Goal: Transaction & Acquisition: Purchase product/service

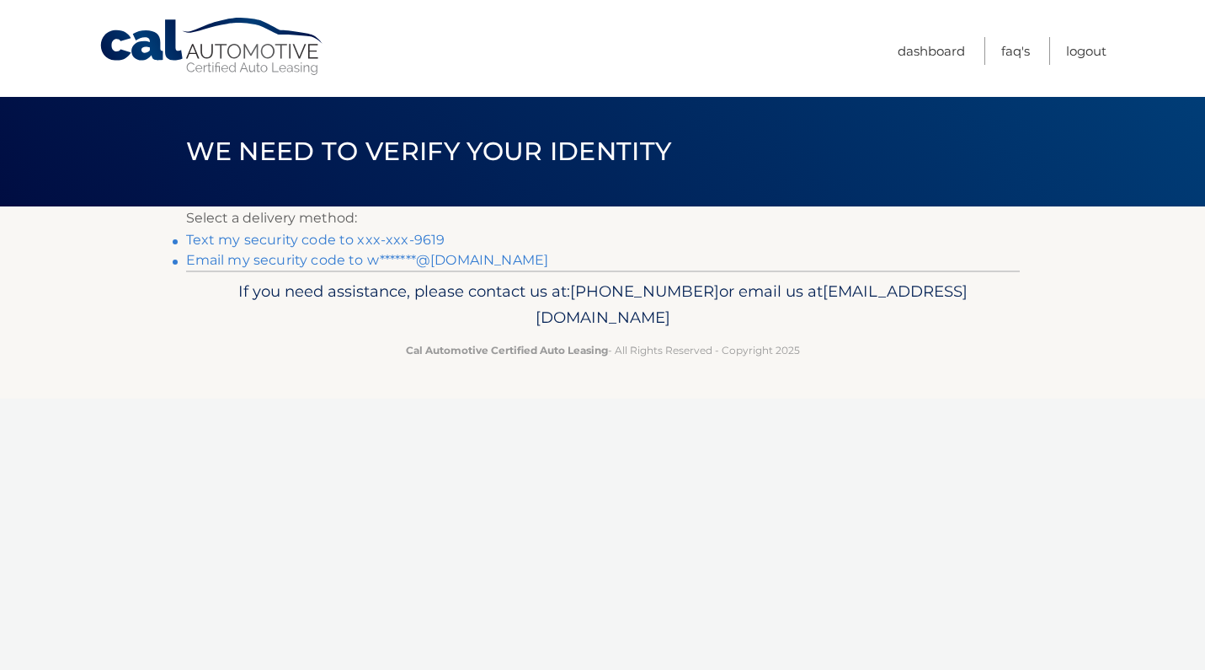
click at [424, 241] on link "Text my security code to xxx-xxx-9619" at bounding box center [315, 240] width 259 height 16
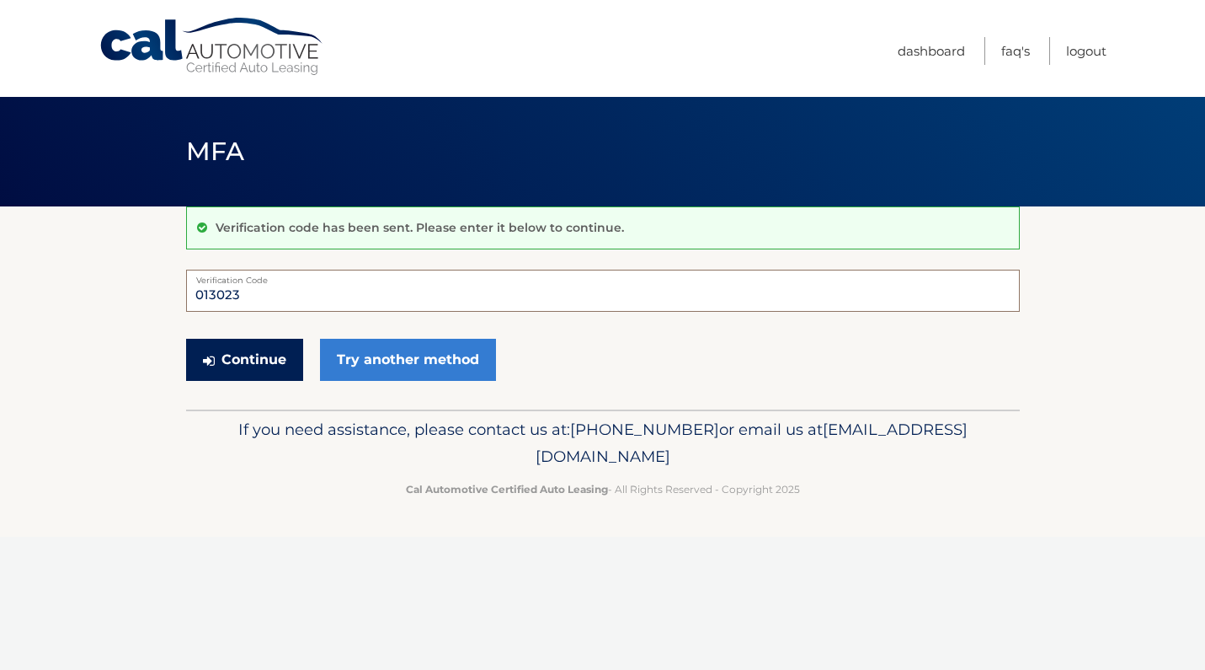
type input "013023"
click at [243, 356] on button "Continue" at bounding box center [244, 360] width 117 height 42
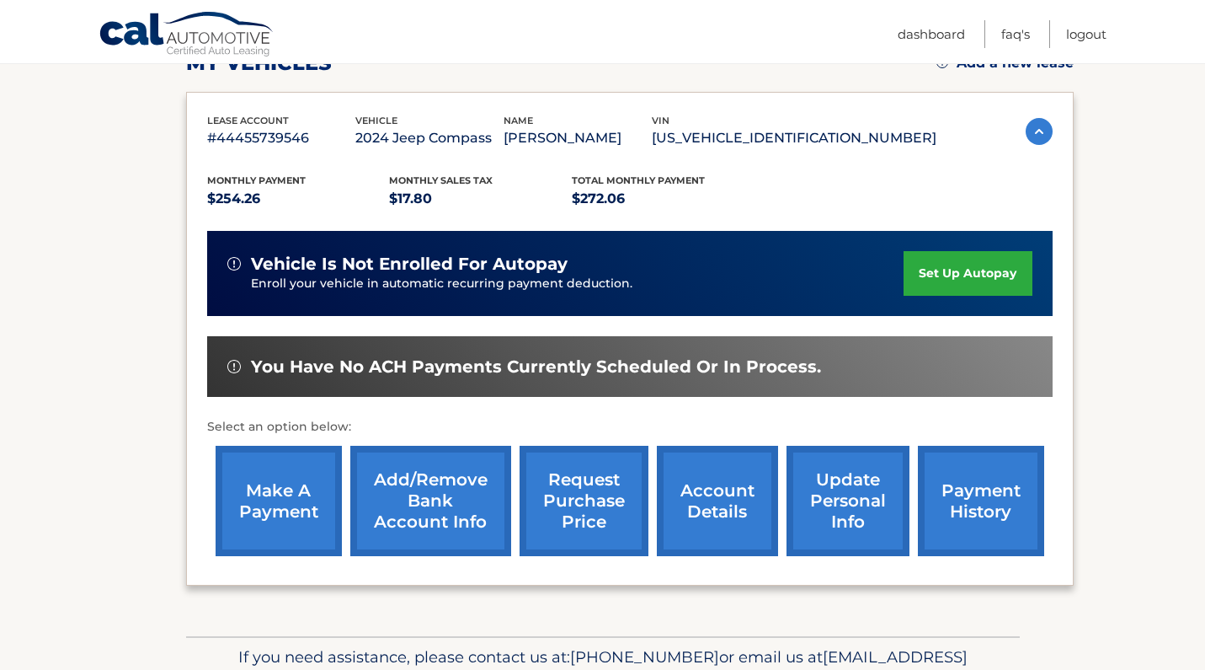
scroll to position [264, 0]
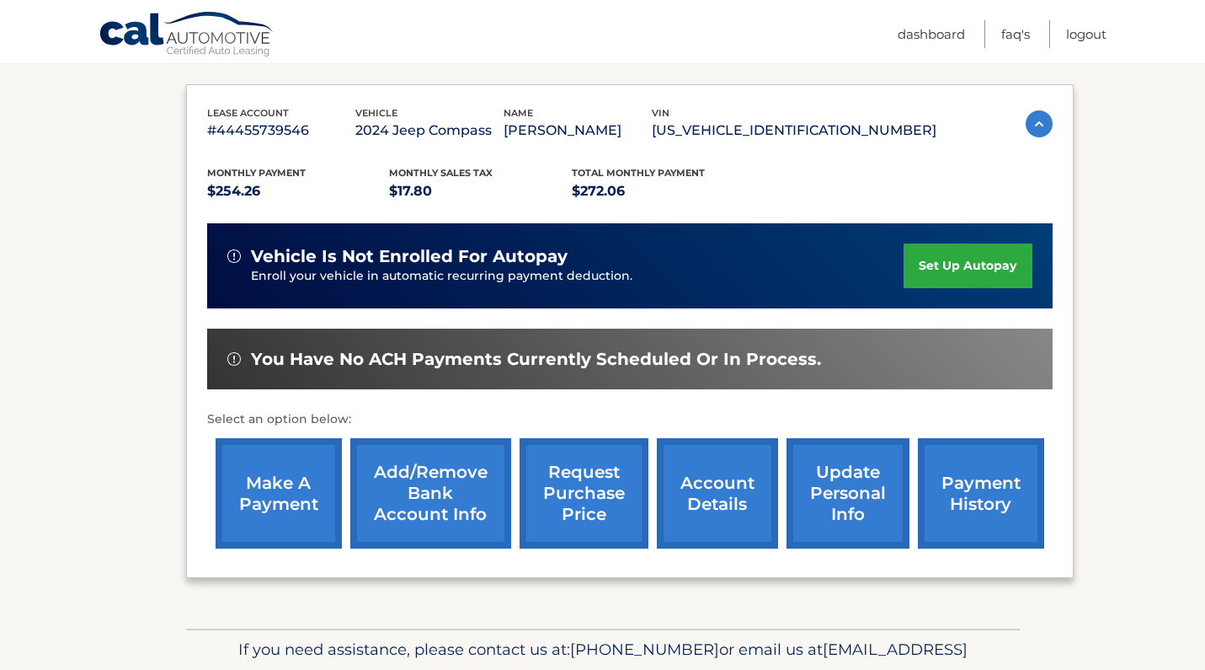
click at [266, 487] on link "make a payment" at bounding box center [279, 493] width 126 height 110
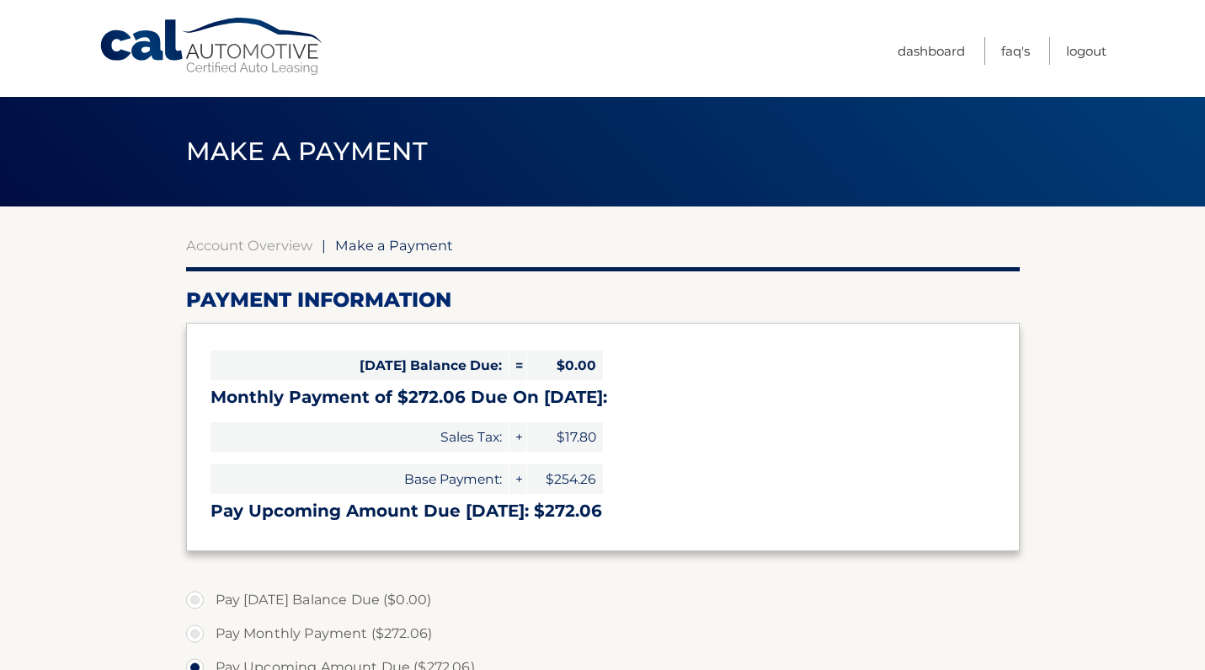
select select "YTk1ZDM2N2ItZTFjOC00NDYzLWE0MGEtYzE3OWVhMDM4ZjIx"
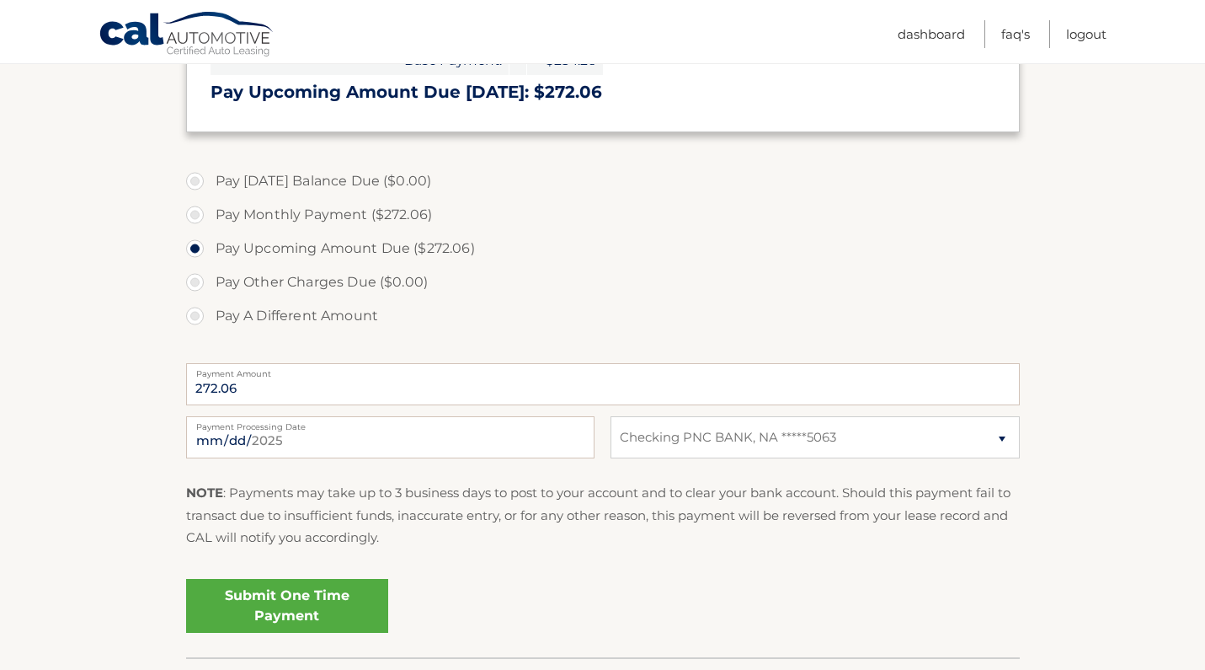
scroll to position [437, 0]
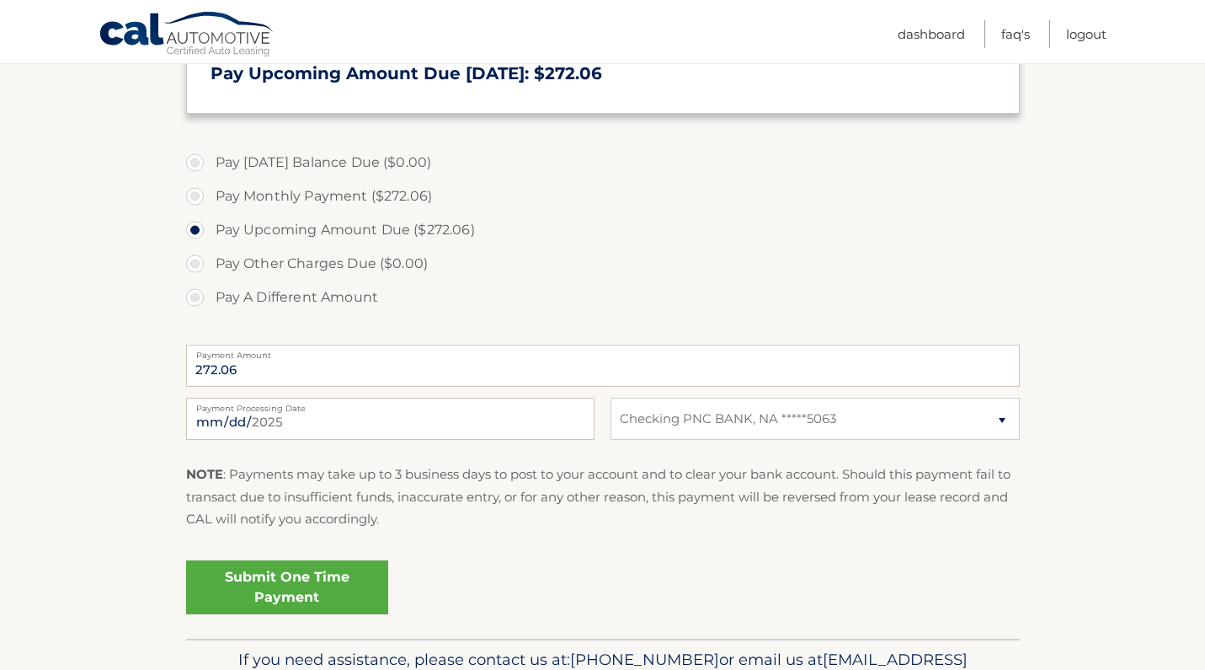
click at [260, 590] on link "Submit One Time Payment" at bounding box center [287, 587] width 202 height 54
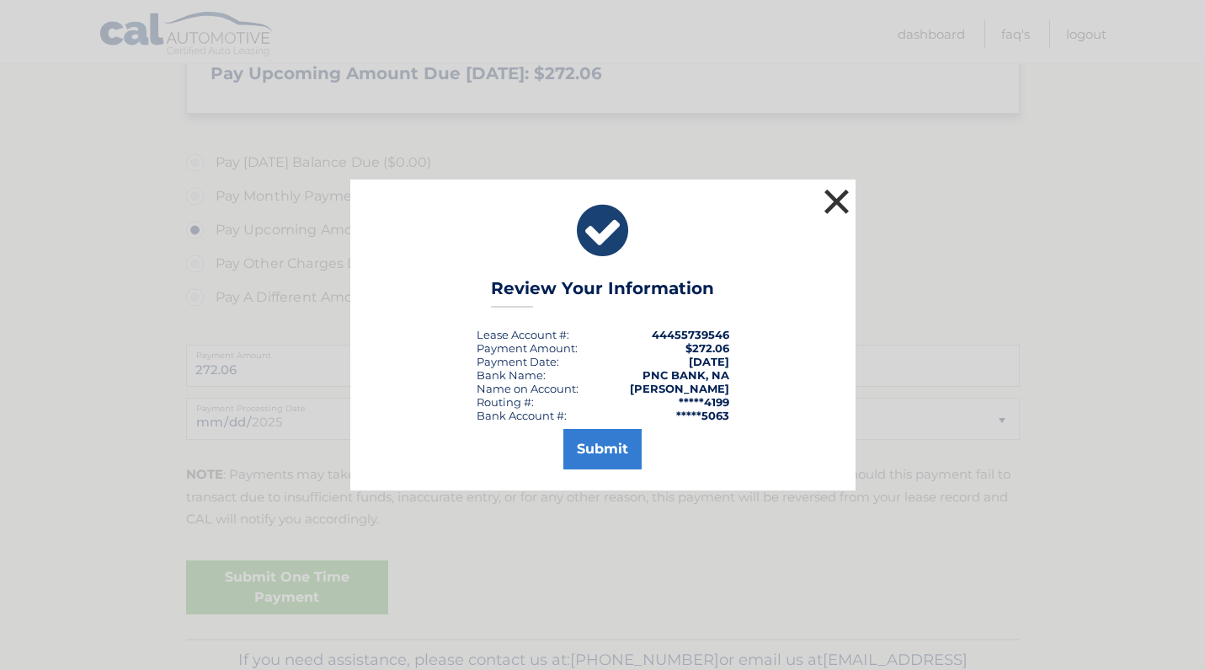
click at [836, 200] on button "×" at bounding box center [837, 201] width 34 height 34
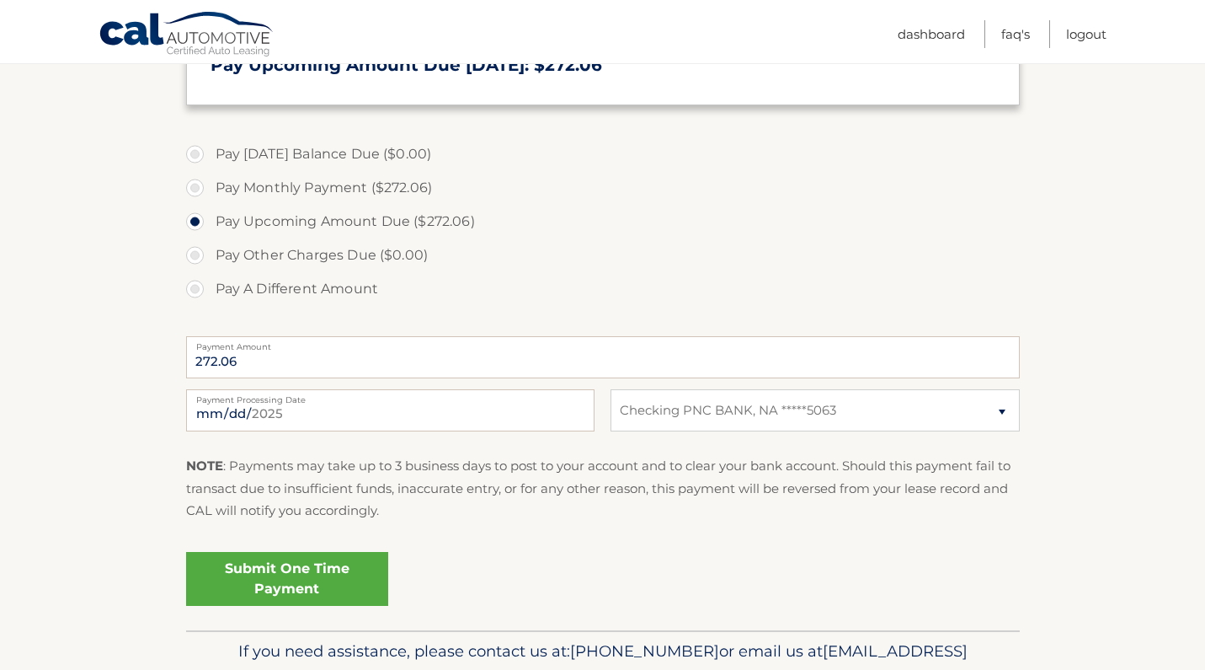
scroll to position [448, 0]
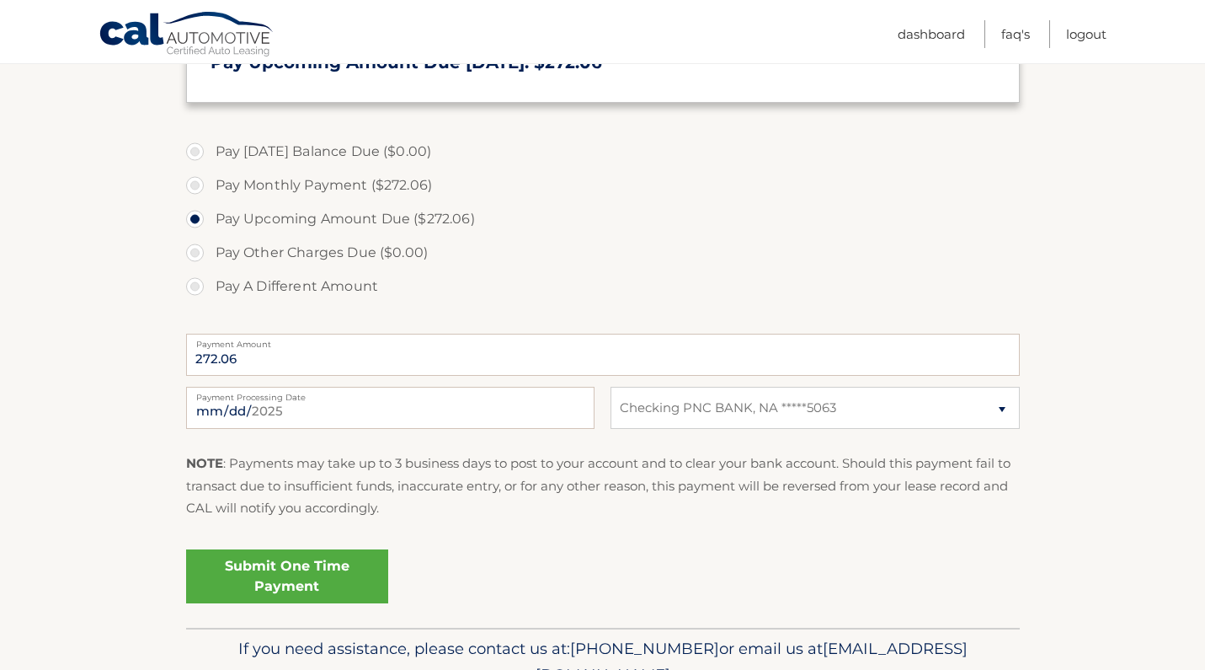
click at [310, 572] on link "Submit One Time Payment" at bounding box center [287, 576] width 202 height 54
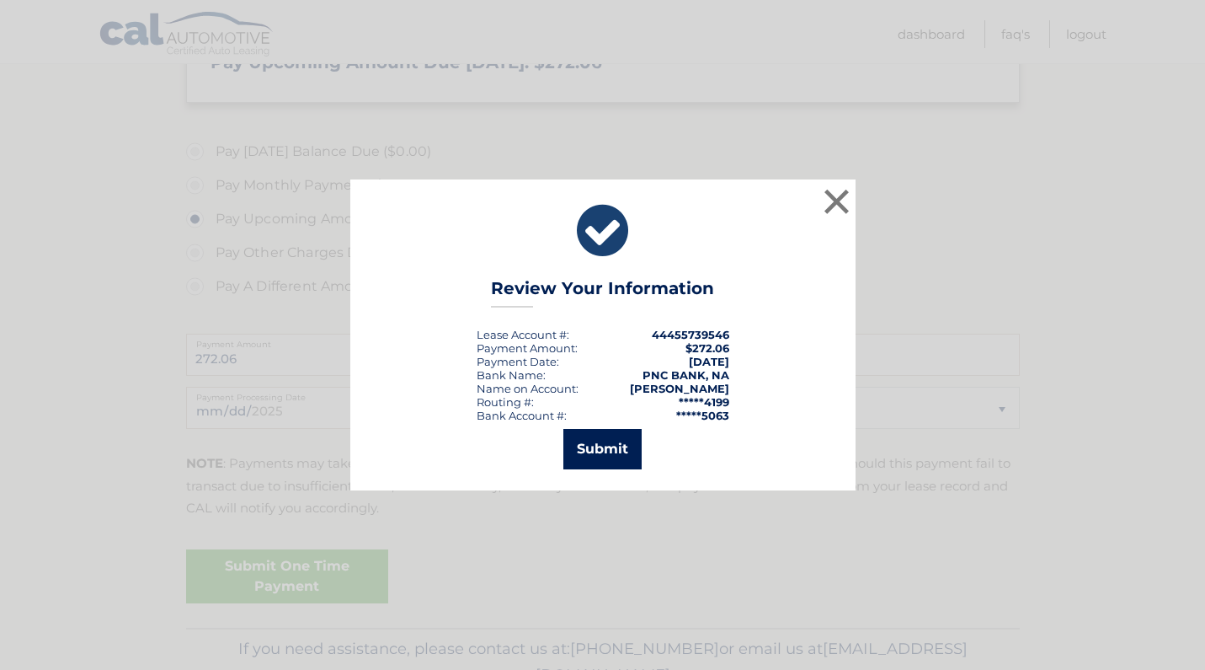
click at [602, 456] on button "Submit" at bounding box center [602, 449] width 78 height 40
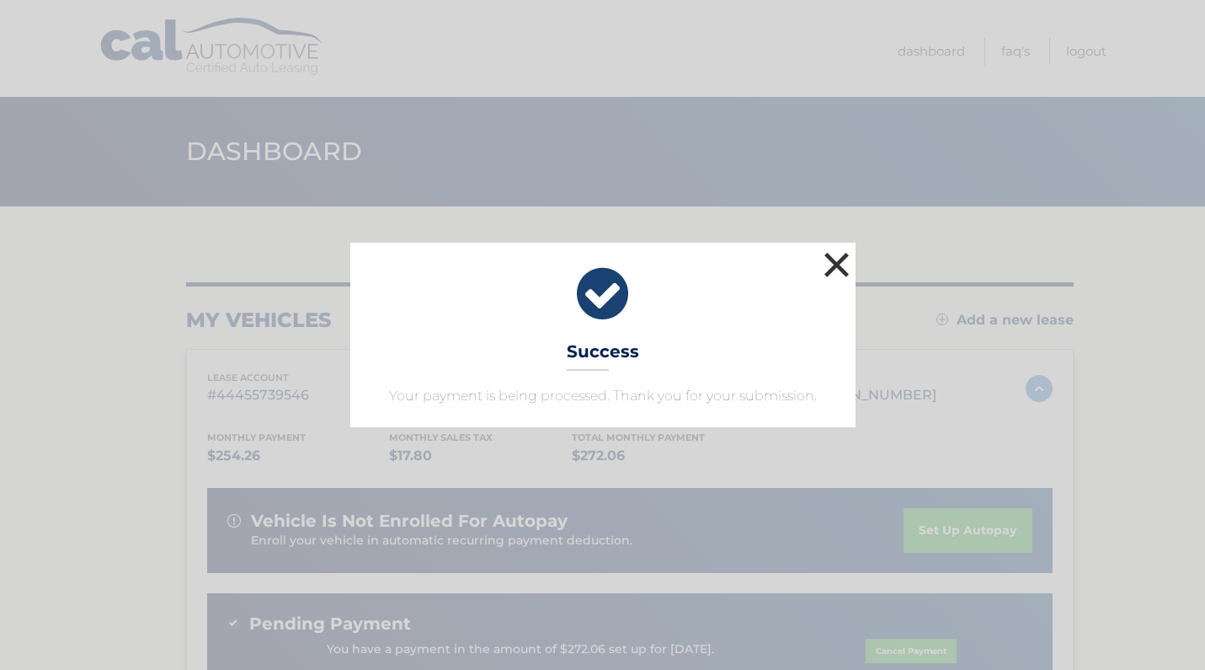
click at [839, 261] on button "×" at bounding box center [837, 265] width 34 height 34
